Goal: Complete application form

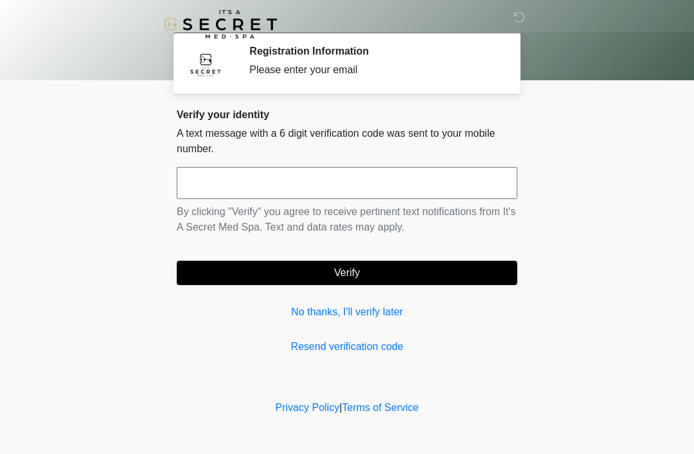
click at [475, 186] on input "text" at bounding box center [347, 183] width 341 height 32
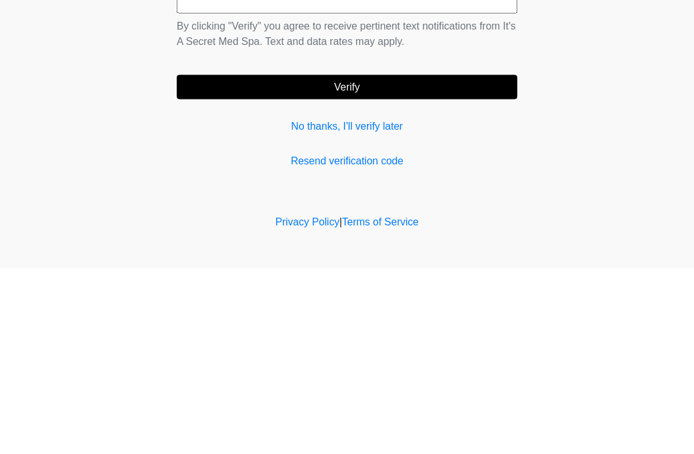
click at [310, 339] on link "Resend verification code" at bounding box center [347, 346] width 341 height 15
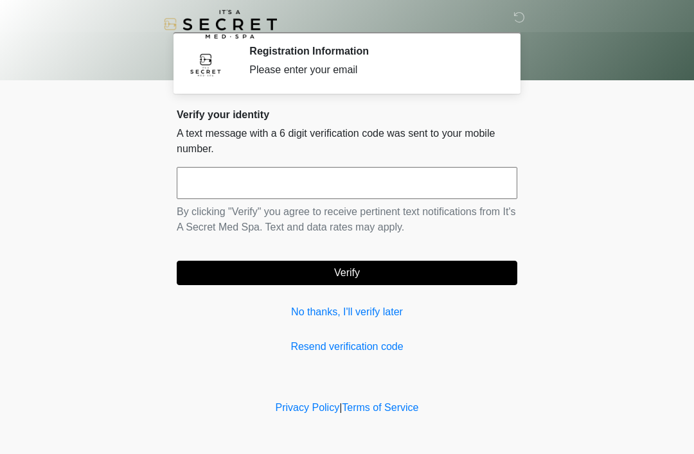
click at [309, 317] on link "No thanks, I'll verify later" at bounding box center [347, 312] width 341 height 15
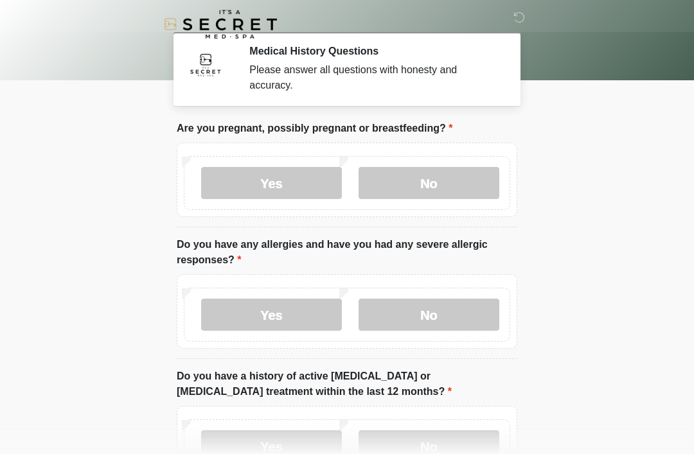
click at [396, 190] on label "No" at bounding box center [429, 183] width 141 height 32
click at [402, 329] on label "No" at bounding box center [429, 315] width 141 height 32
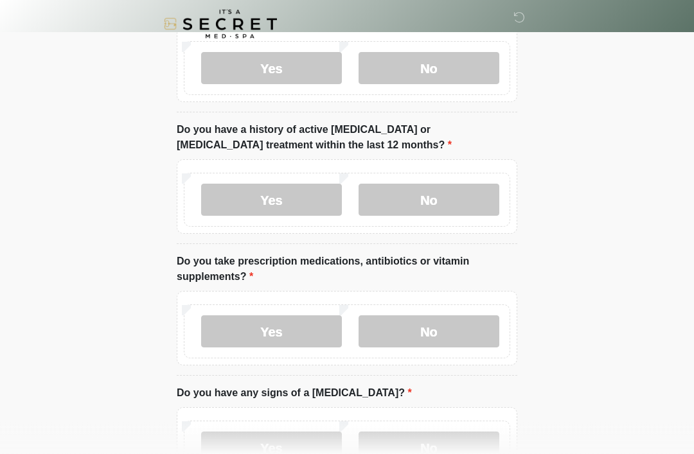
click at [389, 204] on label "No" at bounding box center [429, 200] width 141 height 32
click at [387, 345] on label "No" at bounding box center [429, 331] width 141 height 32
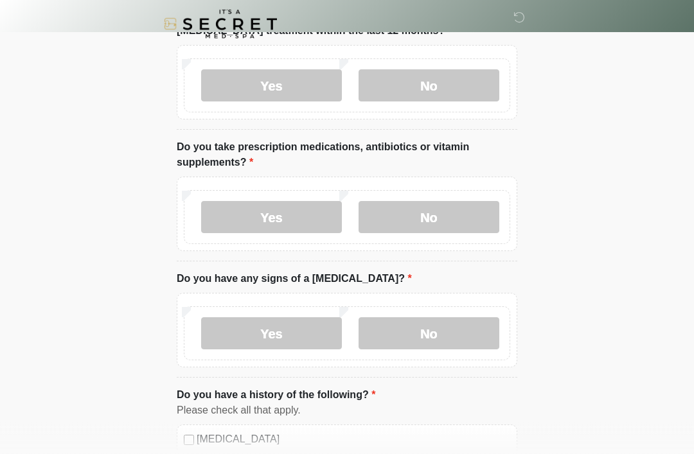
scroll to position [361, 0]
click at [229, 224] on label "Yes" at bounding box center [271, 217] width 141 height 32
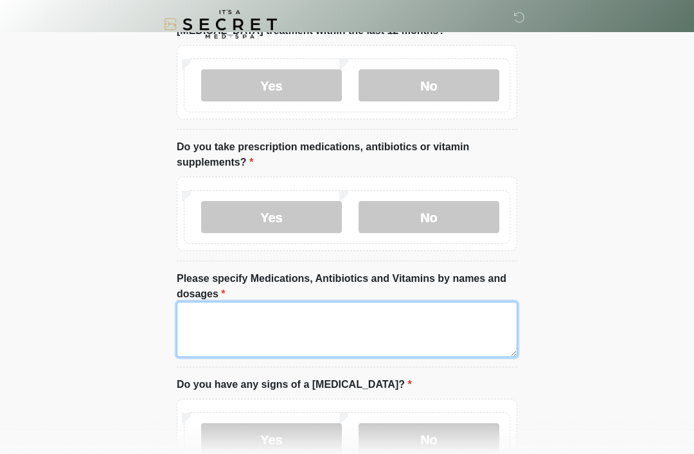
click at [221, 336] on textarea "Please specify Medications, Antibiotics and Vitamins by names and dosages" at bounding box center [347, 329] width 341 height 55
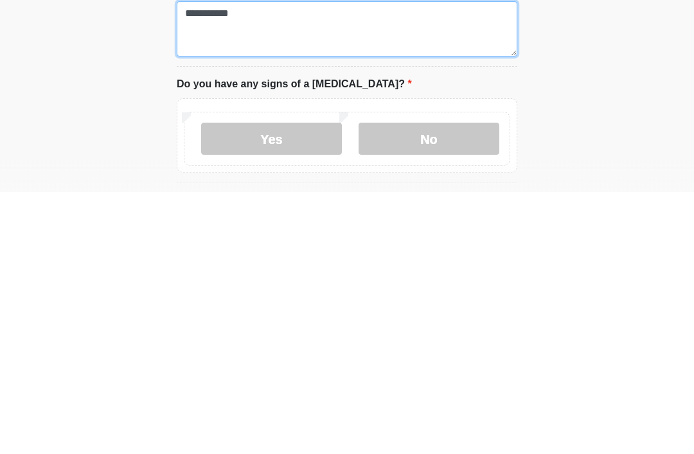
type textarea "**********"
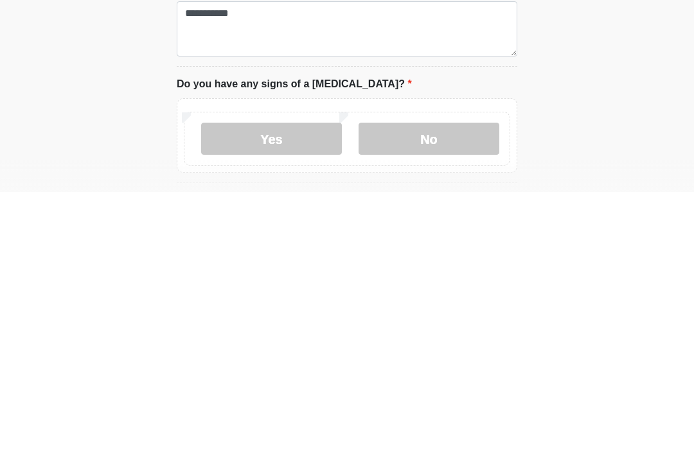
click at [469, 385] on label "No" at bounding box center [429, 401] width 141 height 32
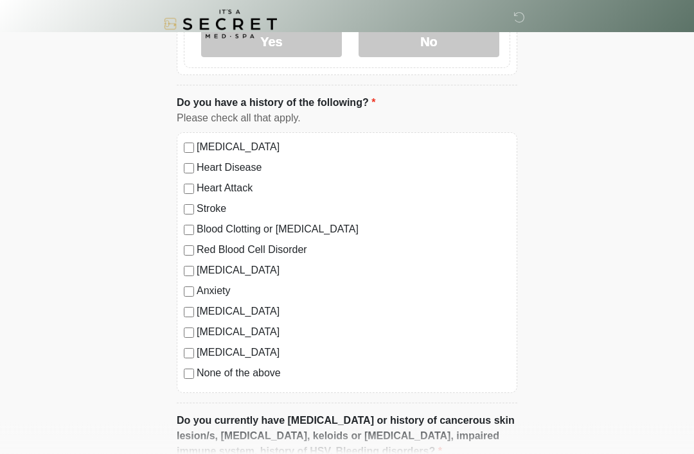
scroll to position [759, 0]
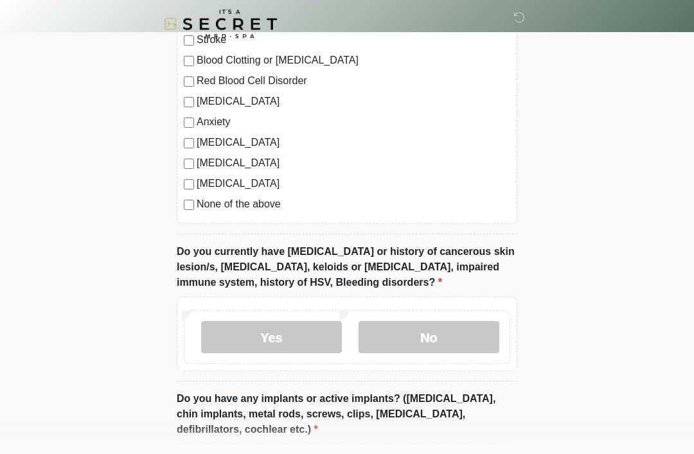
click at [462, 339] on label "No" at bounding box center [429, 338] width 141 height 32
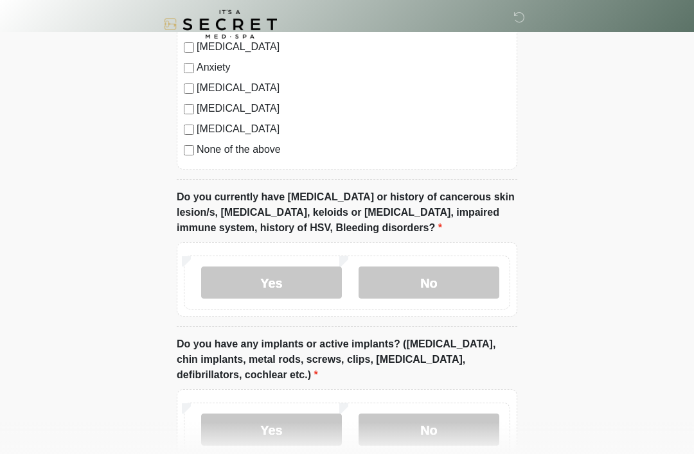
scroll to position [1179, 0]
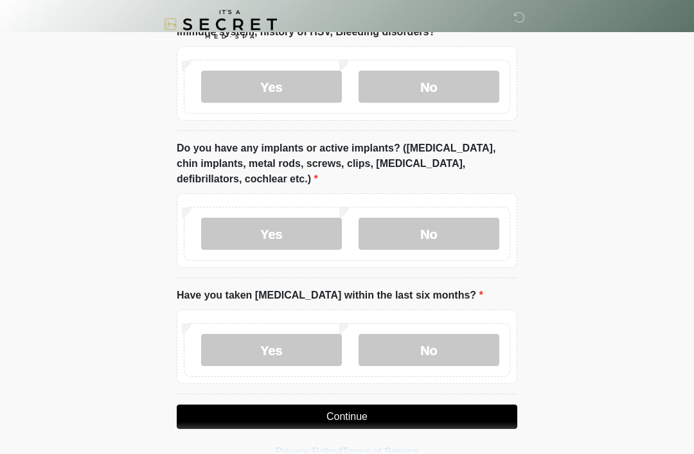
click at [454, 230] on label "No" at bounding box center [429, 234] width 141 height 32
click at [453, 357] on label "No" at bounding box center [429, 350] width 141 height 32
click at [454, 413] on button "Continue" at bounding box center [347, 417] width 341 height 24
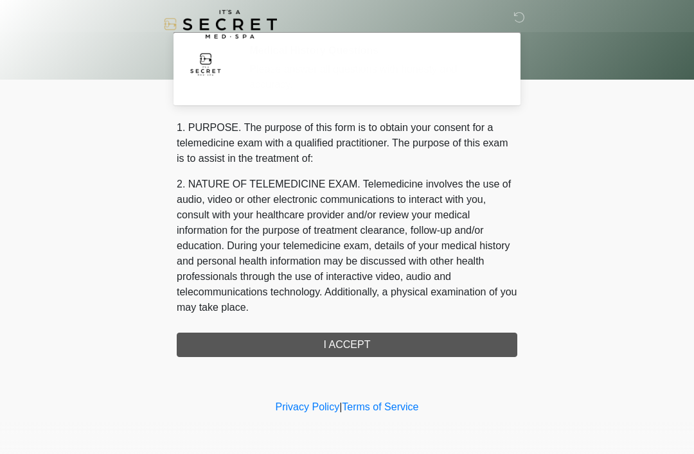
scroll to position [0, 0]
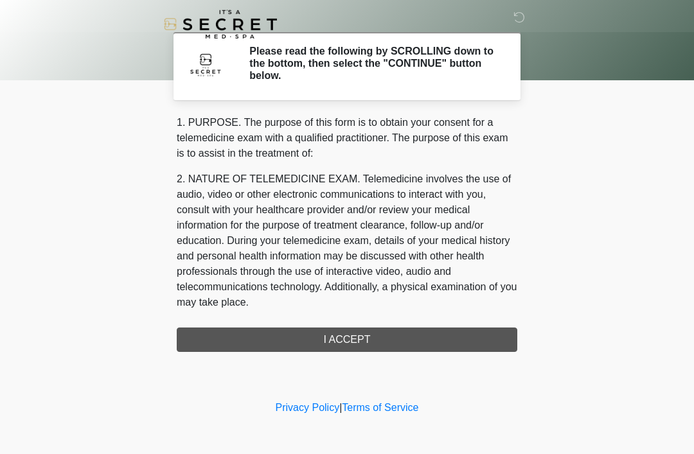
click at [456, 352] on div "‎ ‎ Please read the following by SCROLLING down to the bottom, then select the …" at bounding box center [347, 199] width 386 height 372
click at [443, 333] on div "1. PURPOSE. The purpose of this form is to obtain your consent for a telemedici…" at bounding box center [347, 233] width 341 height 237
click at [422, 349] on div "1. PURPOSE. The purpose of this form is to obtain your consent for a telemedici…" at bounding box center [347, 233] width 341 height 237
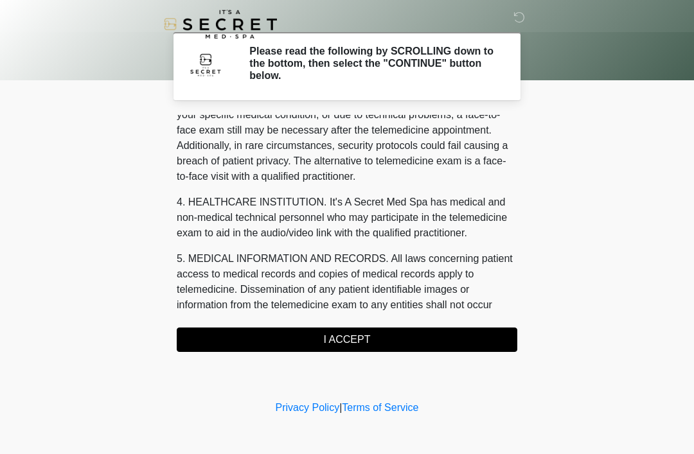
scroll to position [271, 0]
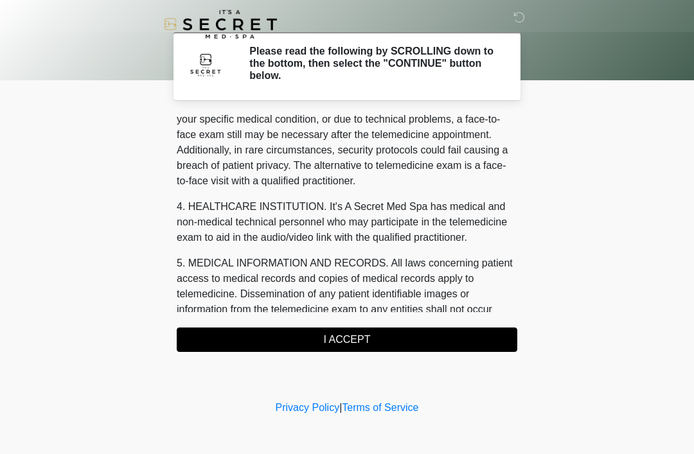
click at [419, 336] on button "I ACCEPT" at bounding box center [347, 340] width 341 height 24
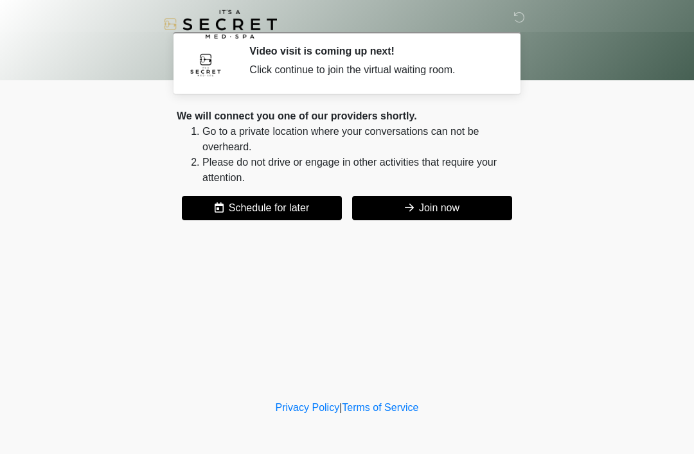
click at [452, 212] on button "Join now" at bounding box center [432, 208] width 160 height 24
